Goal: Task Accomplishment & Management: Manage account settings

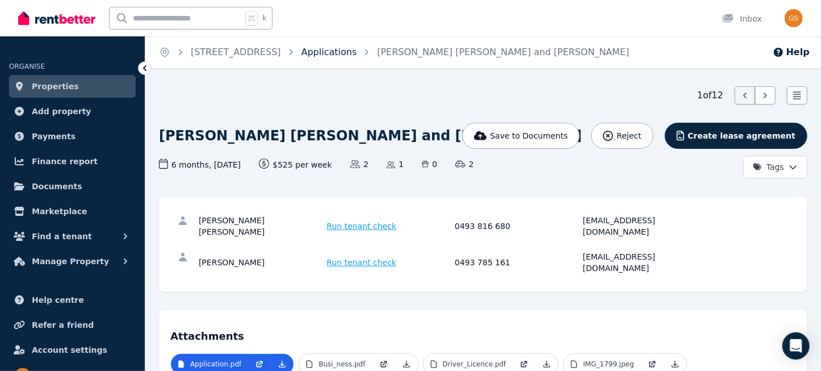
click at [331, 53] on link "Applications" at bounding box center [329, 52] width 56 height 11
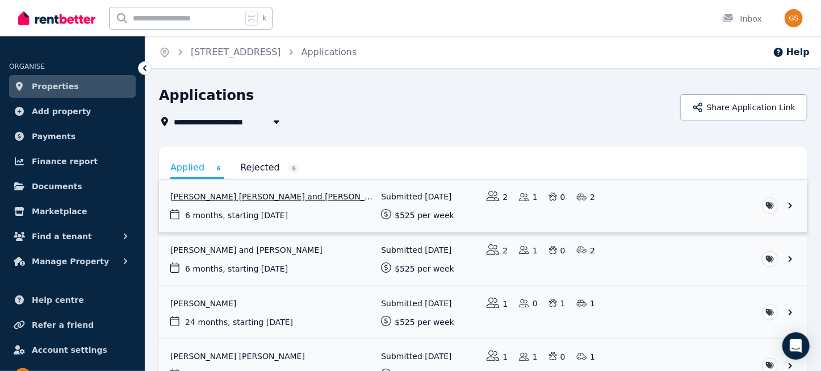
click at [792, 206] on link "View application: Manpreet Singh Sidhu and Sukhpreet Kaur" at bounding box center [483, 205] width 648 height 53
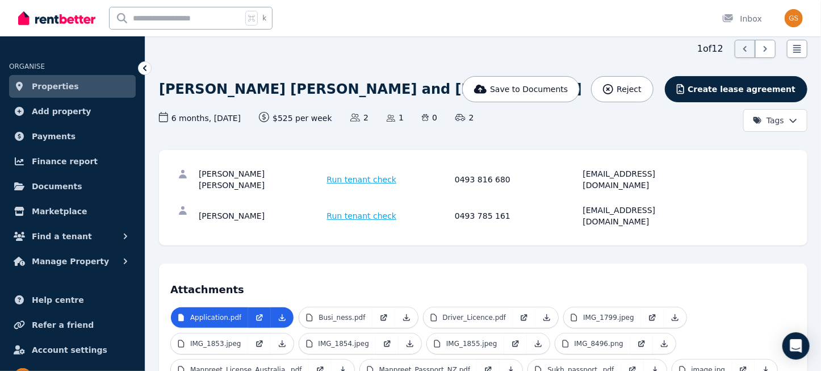
scroll to position [52, 0]
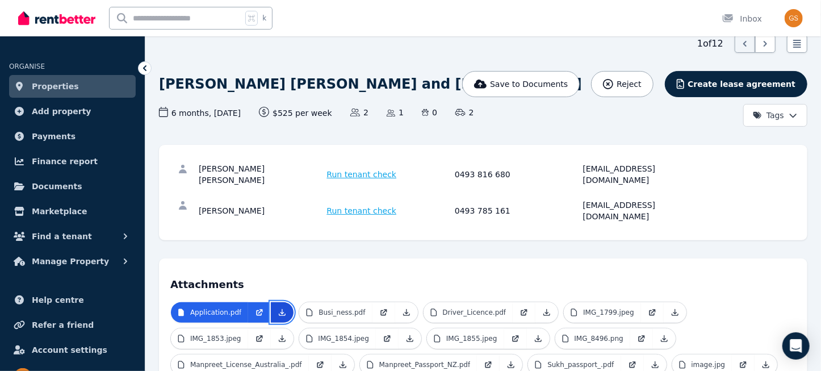
click at [280, 308] on icon at bounding box center [282, 312] width 9 height 9
click at [789, 12] on img "button" at bounding box center [794, 18] width 18 height 18
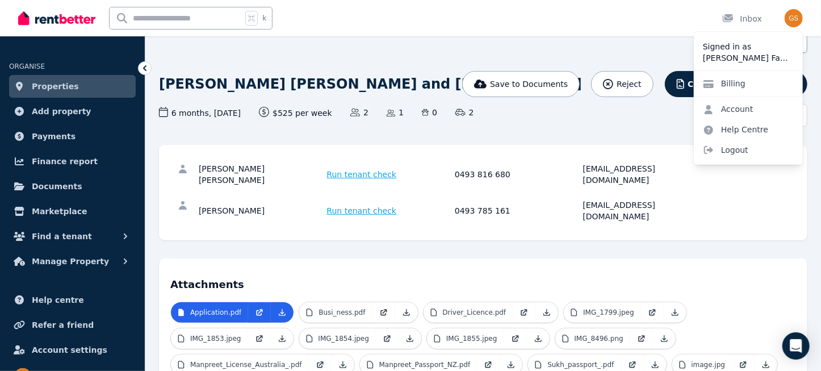
click at [612, 42] on div "1 of 12 List view" at bounding box center [483, 44] width 648 height 18
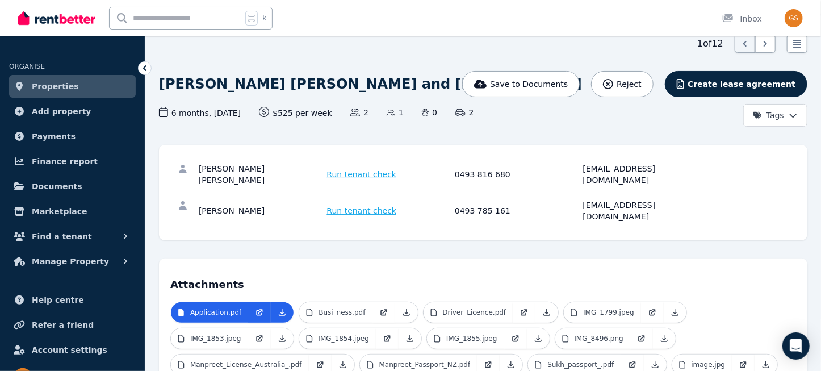
click at [65, 86] on span "Properties" at bounding box center [55, 86] width 47 height 14
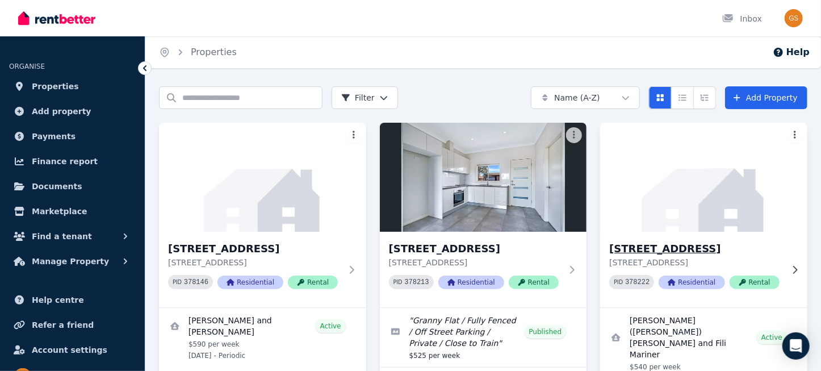
click at [697, 248] on h3 "43 Catalina St, North St Marys" at bounding box center [695, 249] width 173 height 16
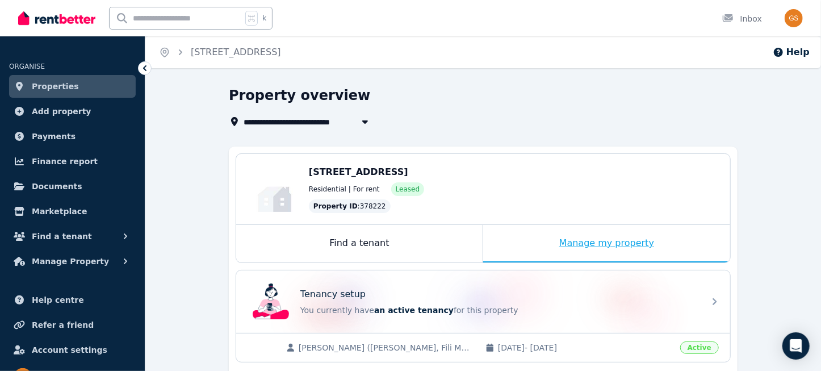
click at [610, 241] on div "Manage my property" at bounding box center [606, 243] width 247 height 37
click at [607, 241] on div "Manage my property" at bounding box center [606, 243] width 247 height 37
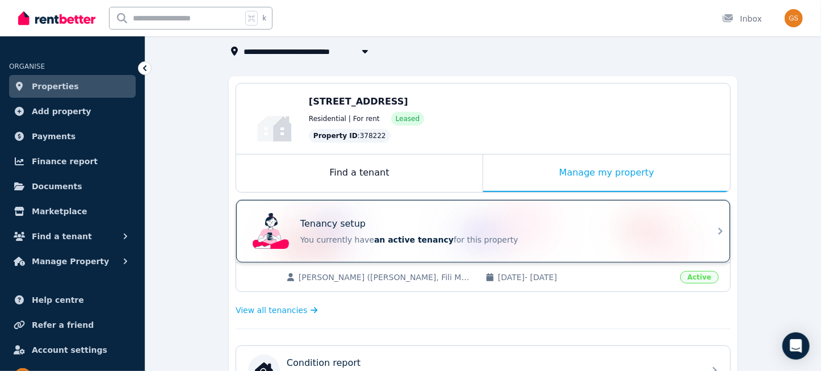
scroll to position [70, 0]
click at [719, 232] on icon at bounding box center [721, 232] width 14 height 14
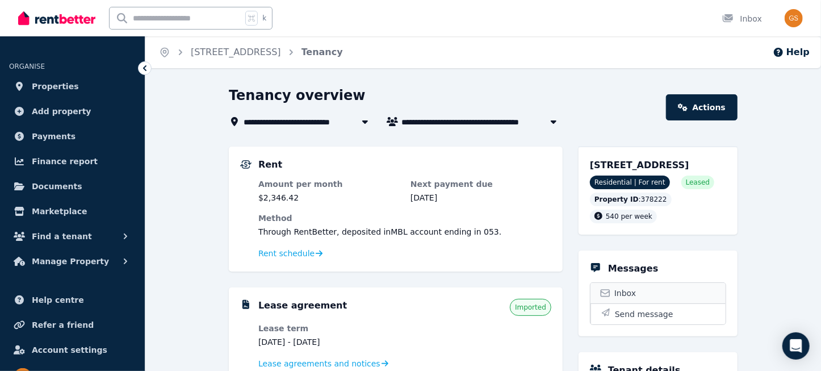
click at [629, 299] on span "Inbox" at bounding box center [625, 292] width 22 height 11
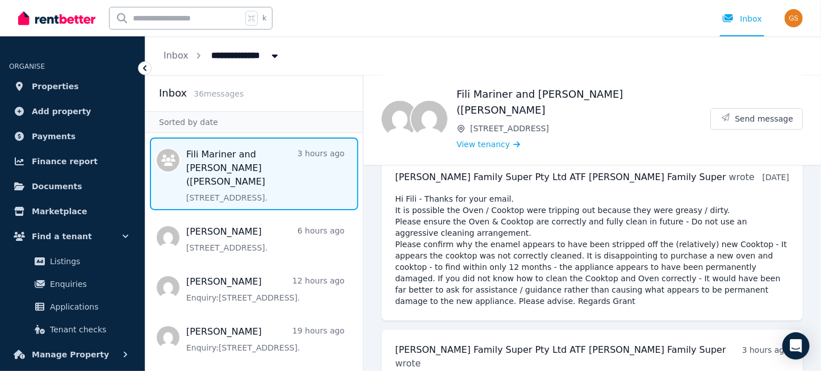
scroll to position [6042, 0]
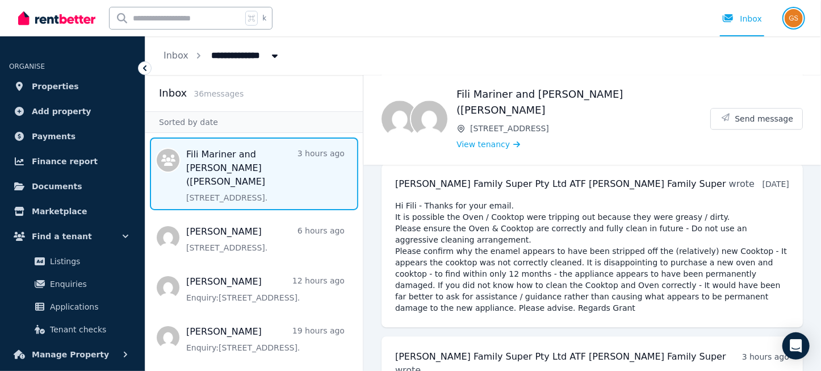
click at [793, 14] on img "button" at bounding box center [794, 18] width 18 height 18
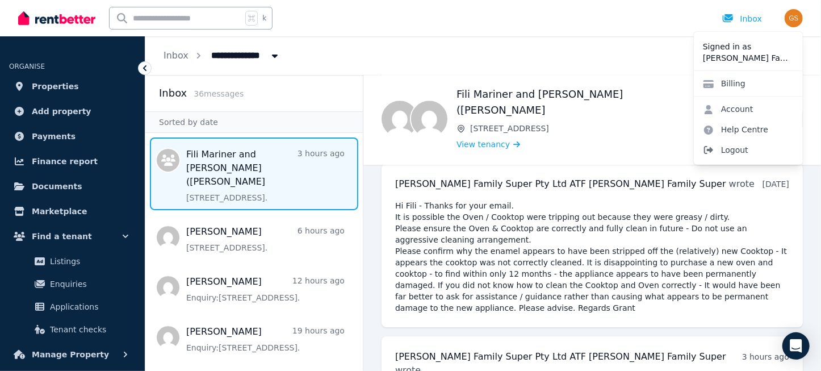
click at [739, 152] on span "Logout" at bounding box center [748, 150] width 109 height 20
